Goal: Information Seeking & Learning: Learn about a topic

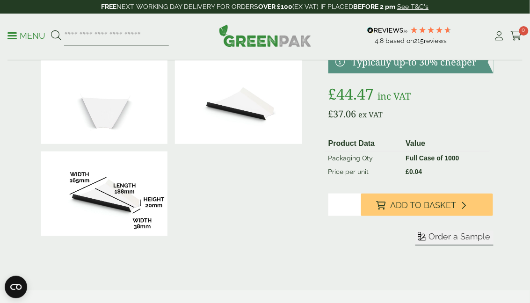
scroll to position [128, 0]
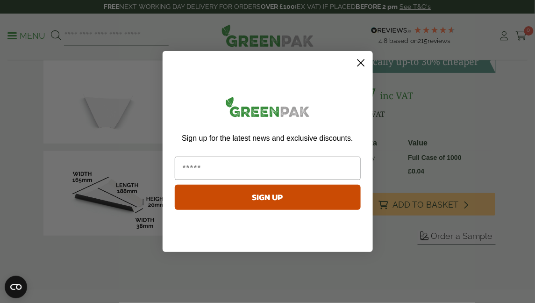
click at [359, 68] on circle "Close dialog" at bounding box center [360, 62] width 15 height 15
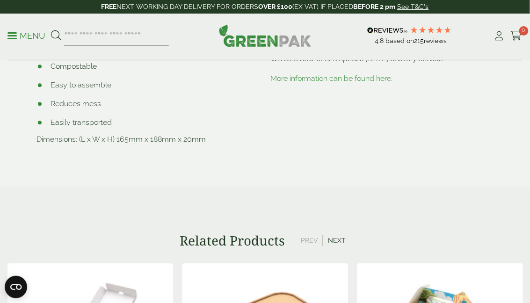
scroll to position [425, 0]
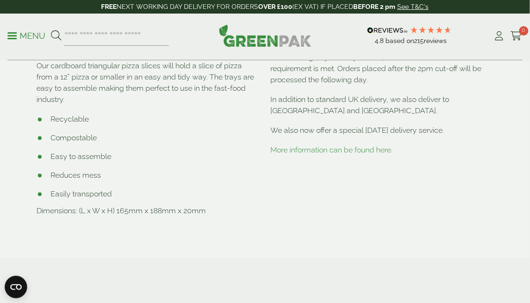
click at [345, 155] on link "More information can be found here." at bounding box center [332, 150] width 122 height 9
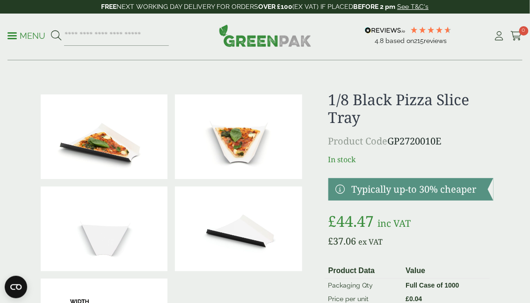
click at [16, 31] on p "Menu" at bounding box center [26, 35] width 38 height 11
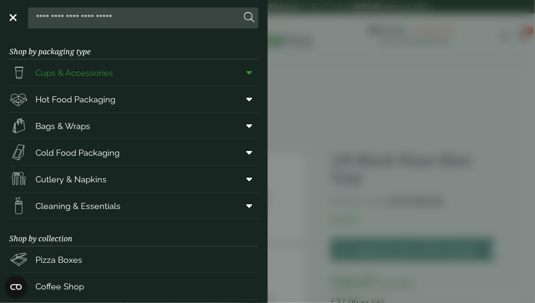
click at [73, 75] on span "Cups & Accessories" at bounding box center [75, 72] width 78 height 13
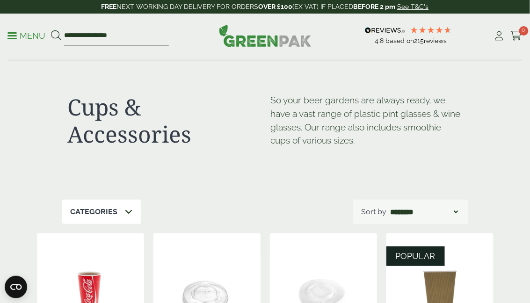
click at [11, 36] on p "Menu" at bounding box center [26, 35] width 38 height 11
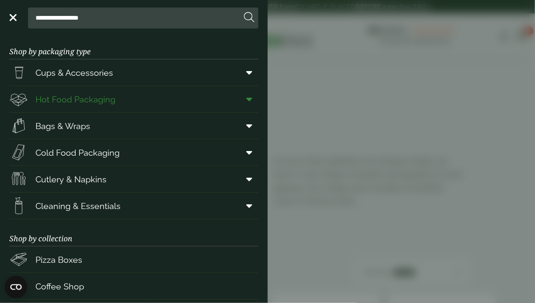
click at [81, 96] on span "Hot Food Packaging" at bounding box center [76, 99] width 80 height 13
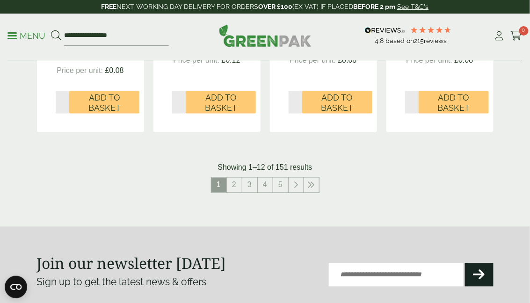
scroll to position [1171, 0]
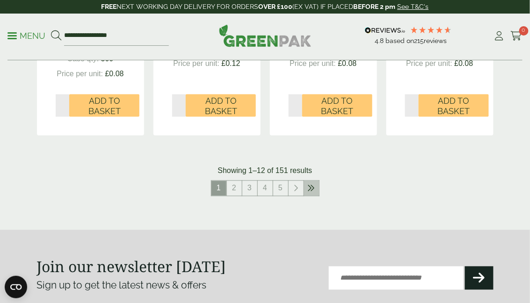
click at [308, 185] on icon at bounding box center [311, 188] width 7 height 7
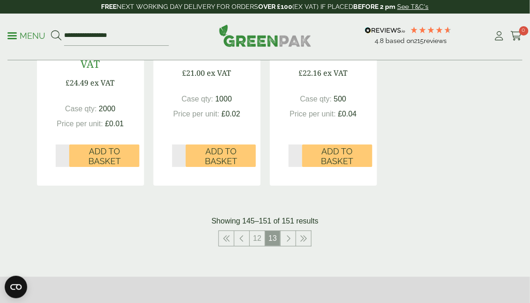
scroll to position [809, 0]
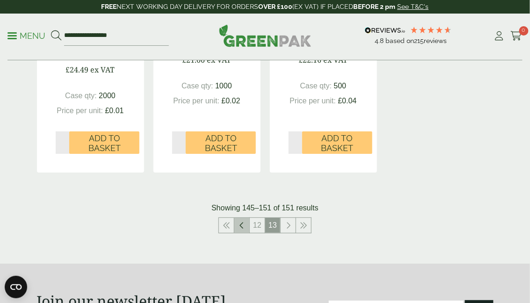
click at [242, 225] on icon at bounding box center [241, 225] width 5 height 7
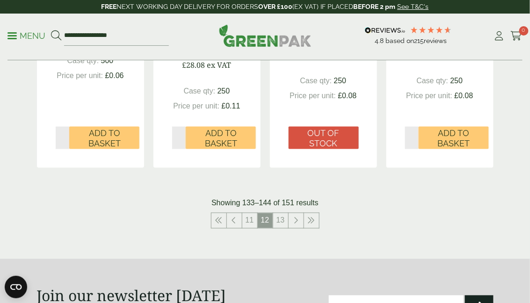
scroll to position [1141, 0]
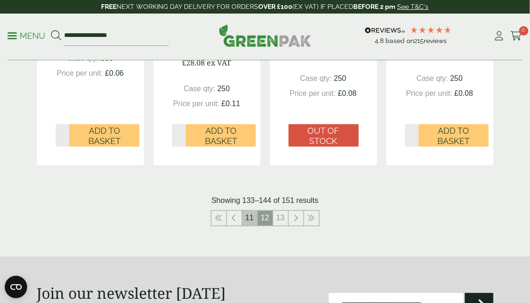
click at [247, 215] on link "11" at bounding box center [249, 218] width 15 height 15
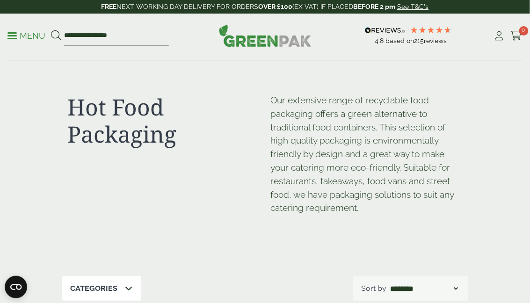
click at [12, 37] on link "Menu" at bounding box center [26, 34] width 38 height 9
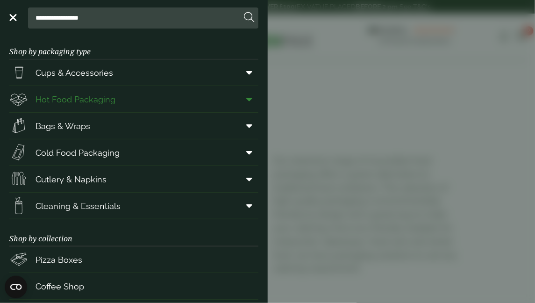
click at [67, 103] on span "Hot Food Packaging" at bounding box center [76, 99] width 80 height 13
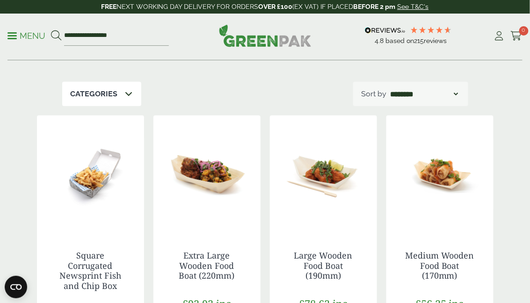
scroll to position [181, 0]
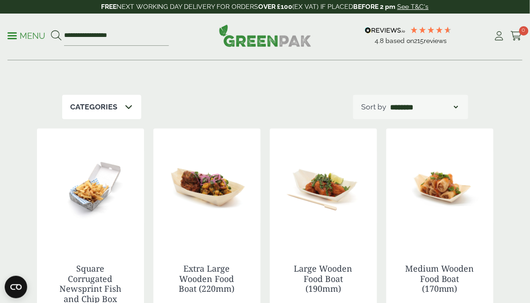
click at [128, 108] on icon at bounding box center [128, 106] width 7 height 7
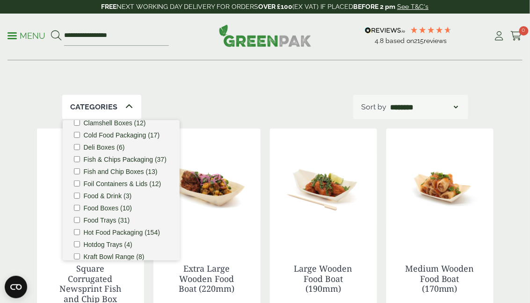
scroll to position [100, 0]
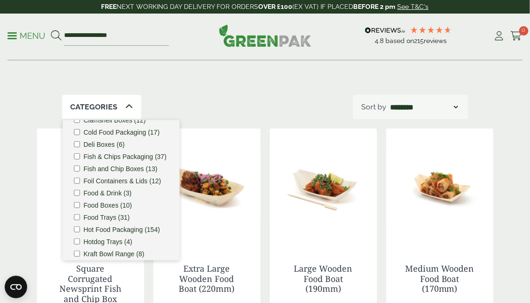
click at [112, 233] on label "Hot Food Packaging (154)" at bounding box center [122, 229] width 76 height 7
click at [449, 108] on select "**********" at bounding box center [424, 106] width 71 height 11
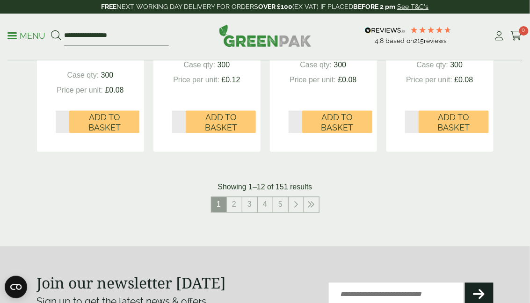
scroll to position [1155, 0]
click at [235, 203] on link "2" at bounding box center [234, 204] width 15 height 15
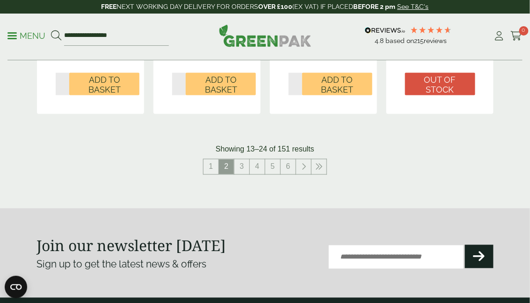
scroll to position [1177, 0]
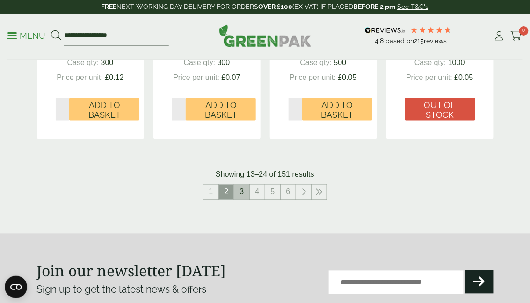
click at [241, 189] on link "3" at bounding box center [241, 192] width 15 height 15
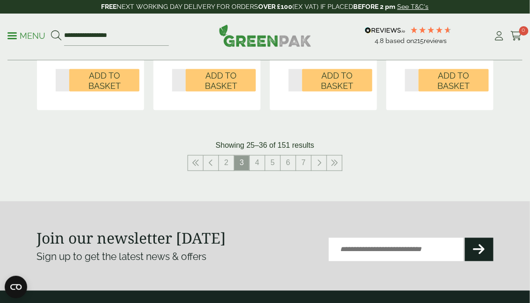
scroll to position [1206, 0]
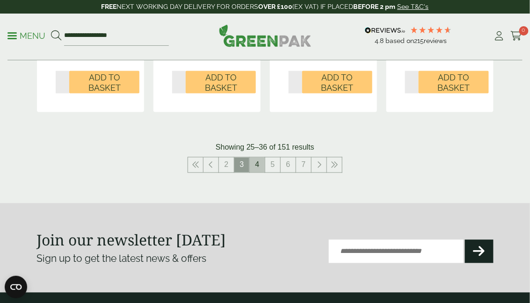
click at [257, 163] on link "4" at bounding box center [257, 165] width 15 height 15
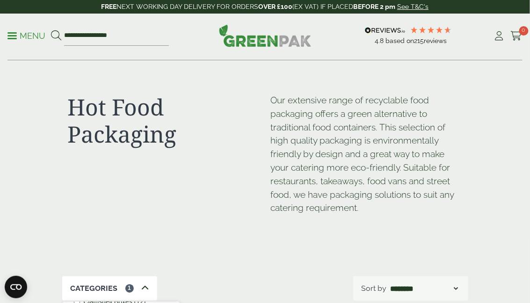
click at [15, 35] on span at bounding box center [11, 35] width 9 height 1
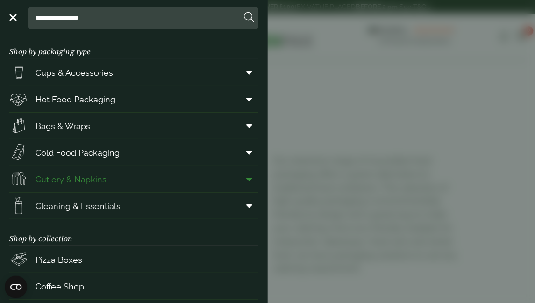
click at [75, 180] on span "Cutlery & Napkins" at bounding box center [71, 179] width 71 height 13
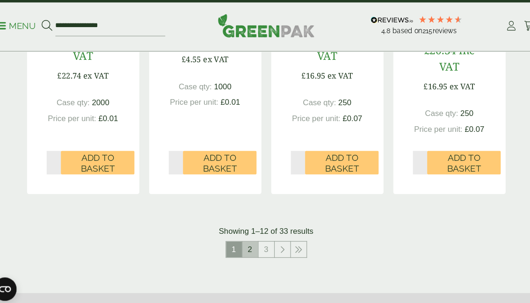
scroll to position [1084, 0]
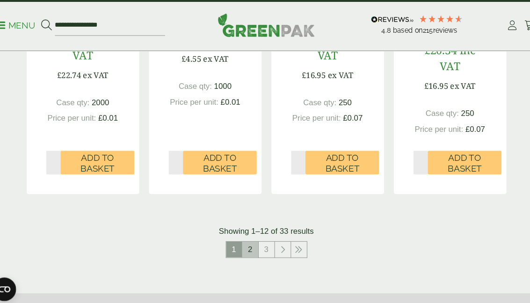
click at [251, 247] on link "2" at bounding box center [249, 249] width 15 height 15
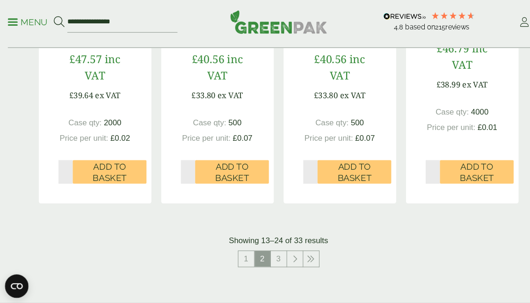
scroll to position [1062, 0]
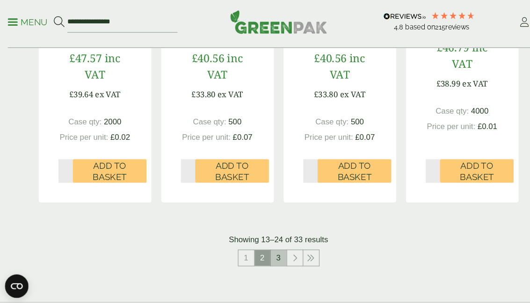
click at [265, 260] on link "3" at bounding box center [265, 260] width 15 height 15
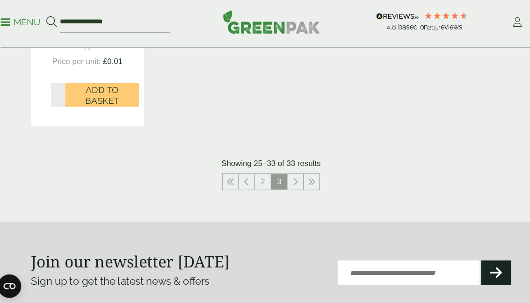
scroll to position [1120, 0]
click at [226, 190] on icon at bounding box center [226, 187] width 7 height 7
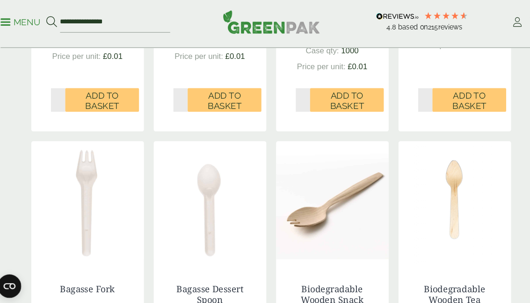
scroll to position [462, 0]
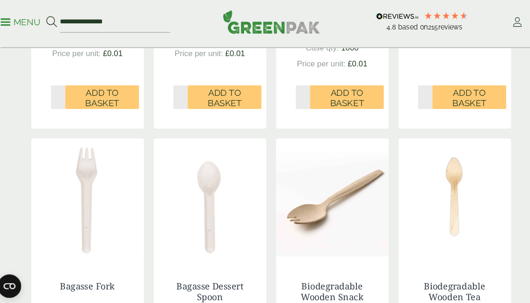
click at [89, 191] on img at bounding box center [90, 204] width 107 height 117
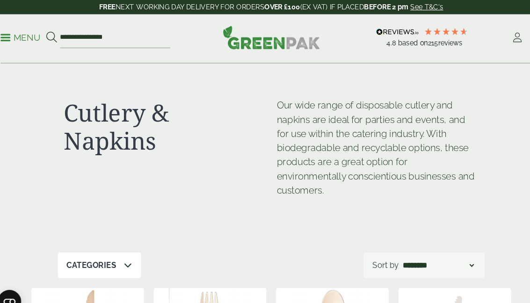
click at [14, 33] on link "Menu" at bounding box center [26, 34] width 38 height 9
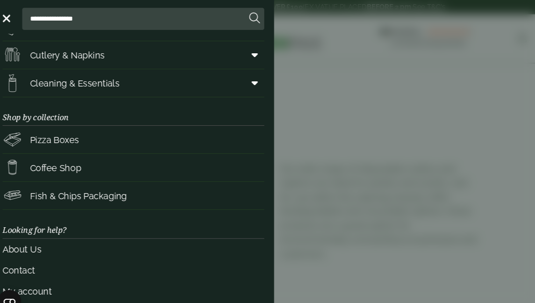
scroll to position [130, 0]
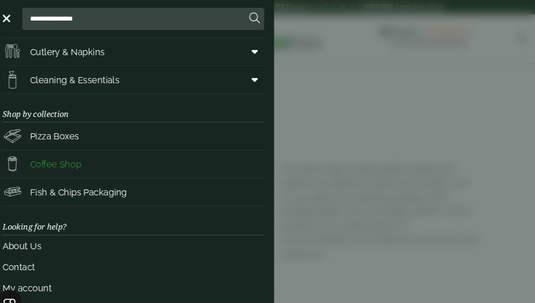
click at [65, 155] on span "Coffee Shop" at bounding box center [60, 156] width 49 height 13
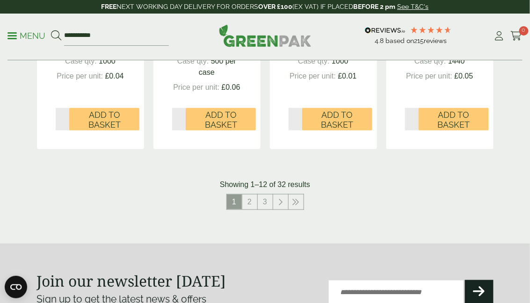
scroll to position [1032, 0]
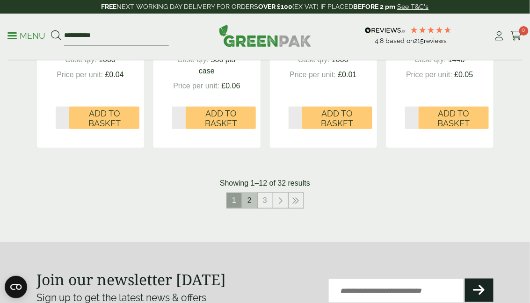
click at [248, 200] on link "2" at bounding box center [249, 200] width 15 height 15
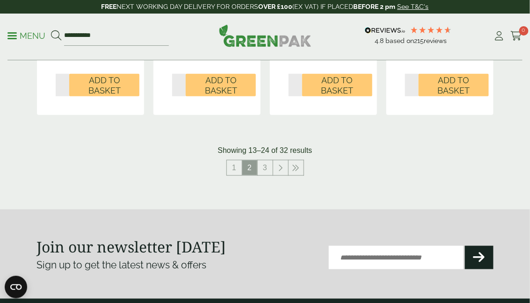
scroll to position [1065, 0]
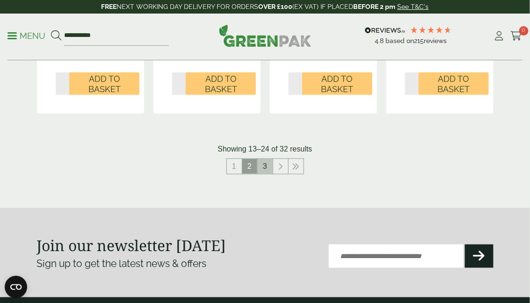
click at [263, 166] on link "3" at bounding box center [265, 166] width 15 height 15
